Goal: Task Accomplishment & Management: Manage account settings

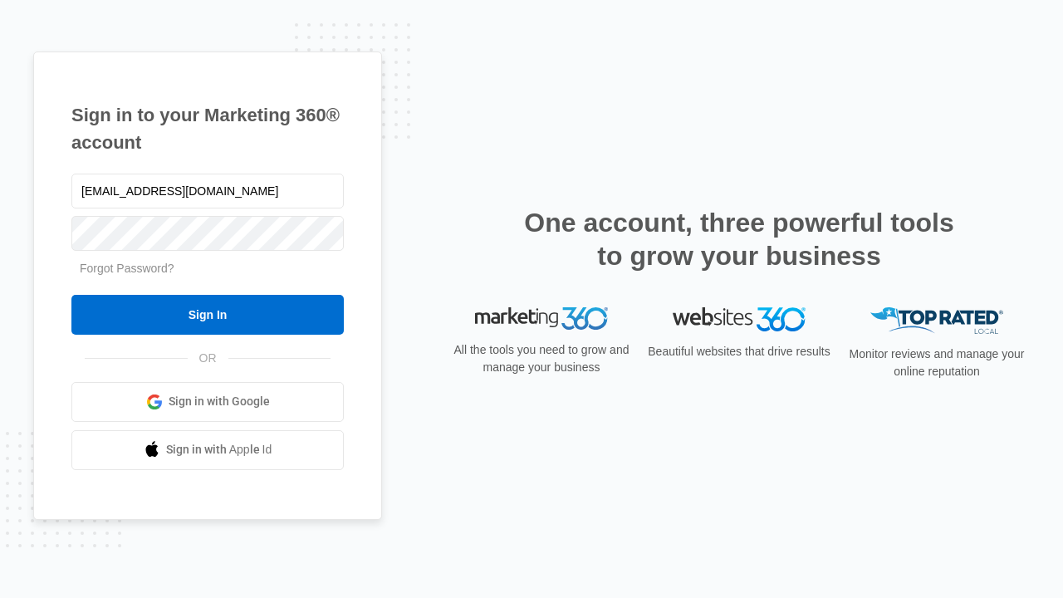
type input "[EMAIL_ADDRESS][DOMAIN_NAME]"
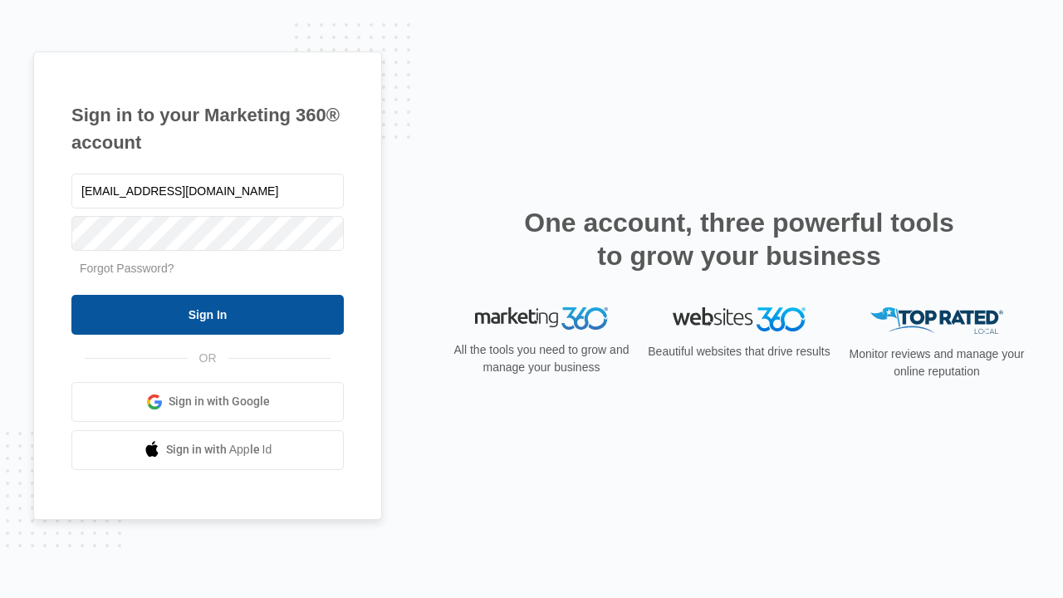
click at [208, 314] on input "Sign In" at bounding box center [207, 315] width 272 height 40
